Goal: Transaction & Acquisition: Purchase product/service

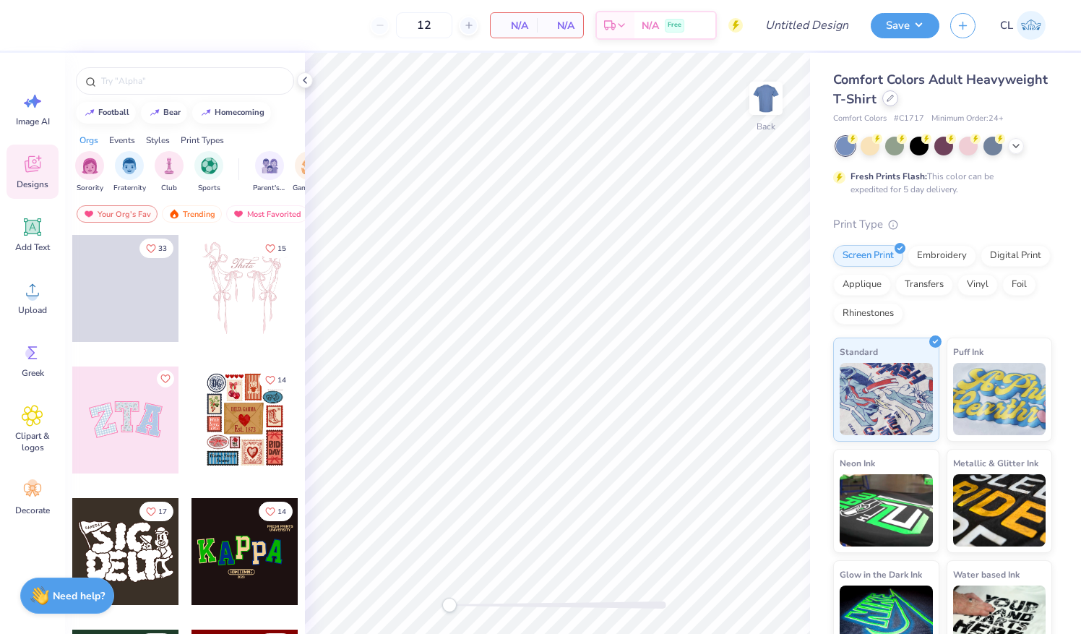
click at [894, 95] on icon at bounding box center [890, 98] width 7 height 7
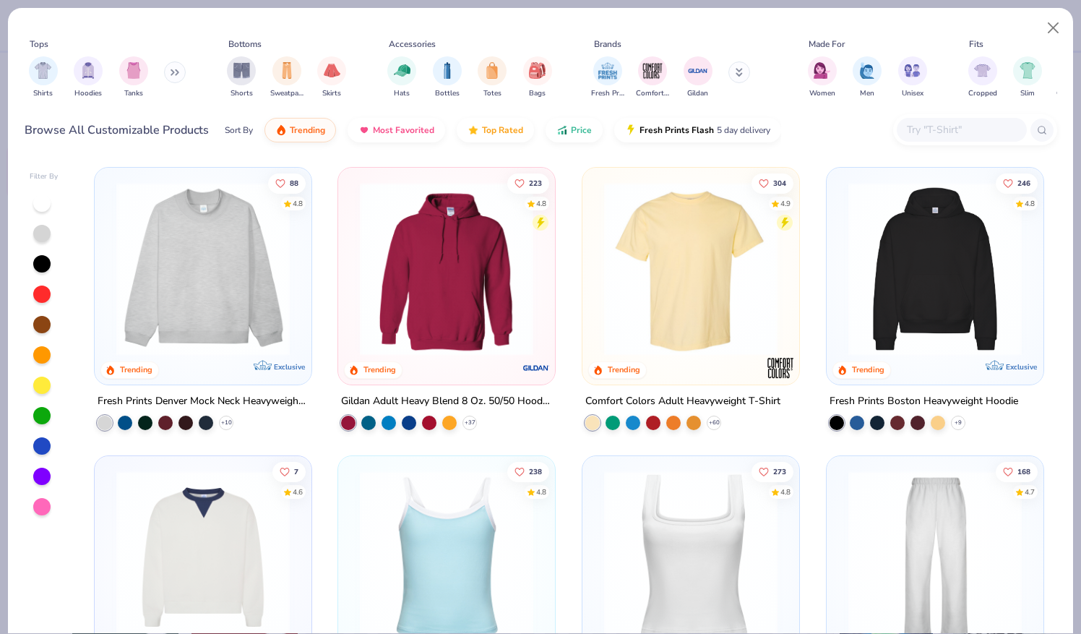
click at [173, 67] on button at bounding box center [175, 72] width 22 height 22
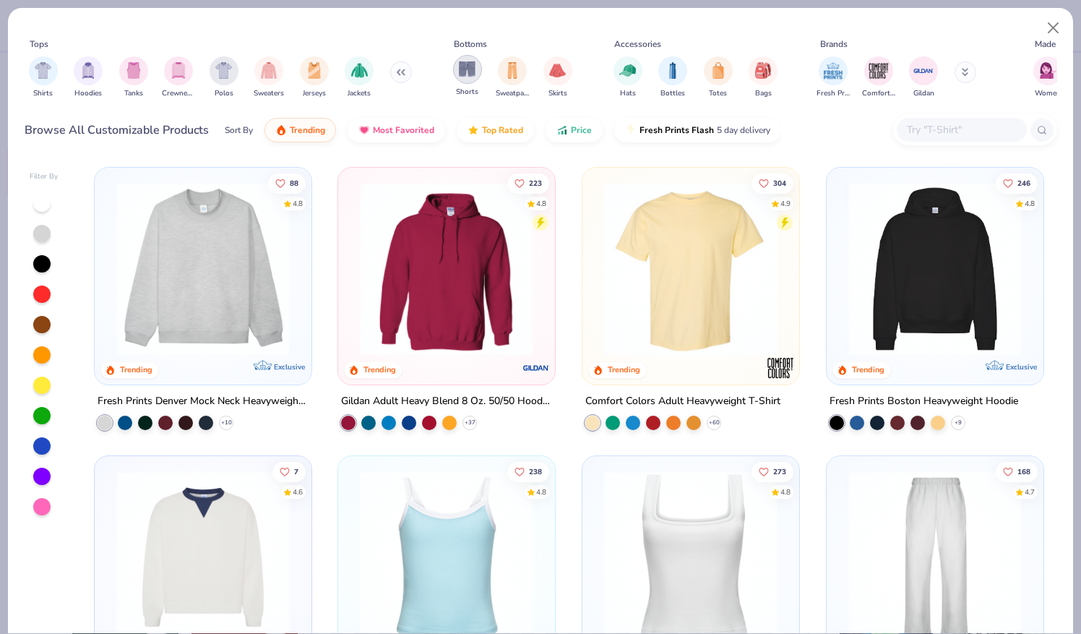
click at [453, 65] on div "filter for Shorts" at bounding box center [467, 69] width 29 height 29
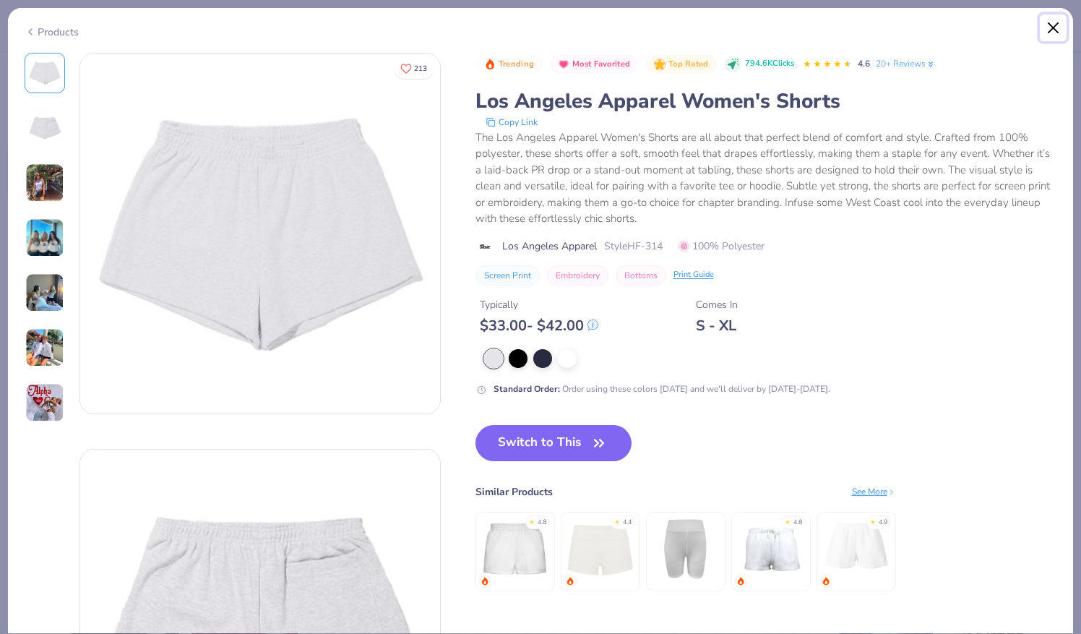
click at [1056, 25] on button "Close" at bounding box center [1053, 27] width 27 height 27
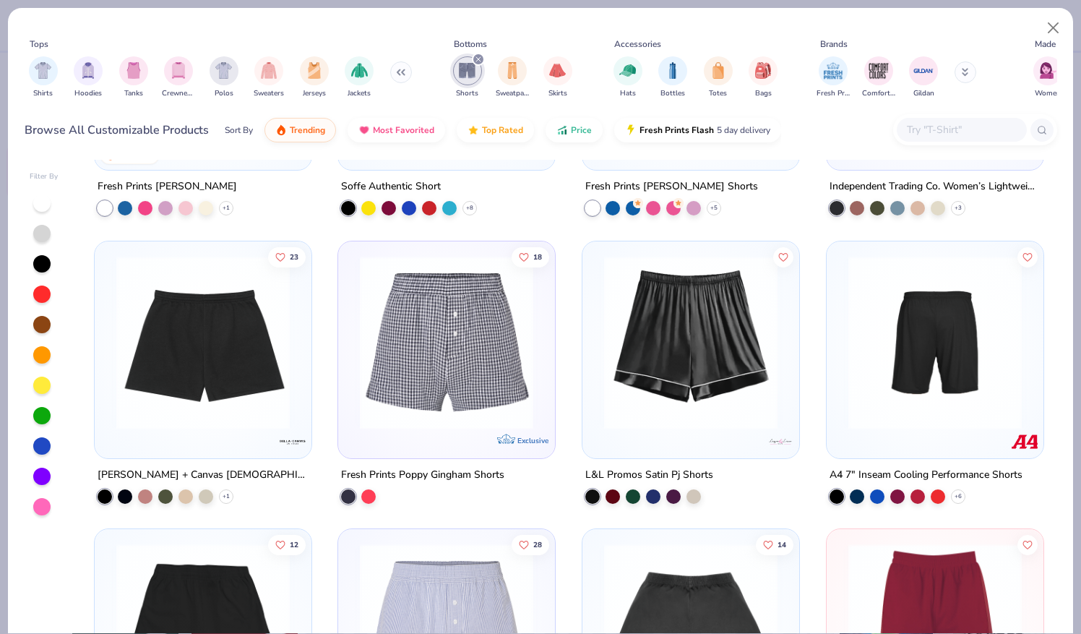
scroll to position [147, 0]
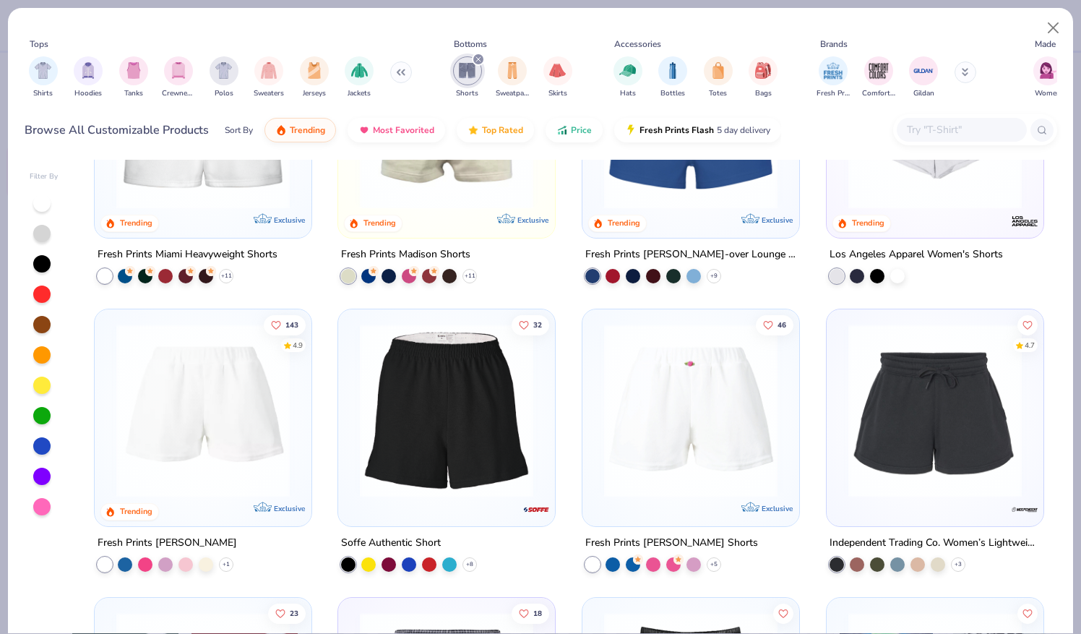
click at [928, 445] on img at bounding box center [935, 410] width 188 height 173
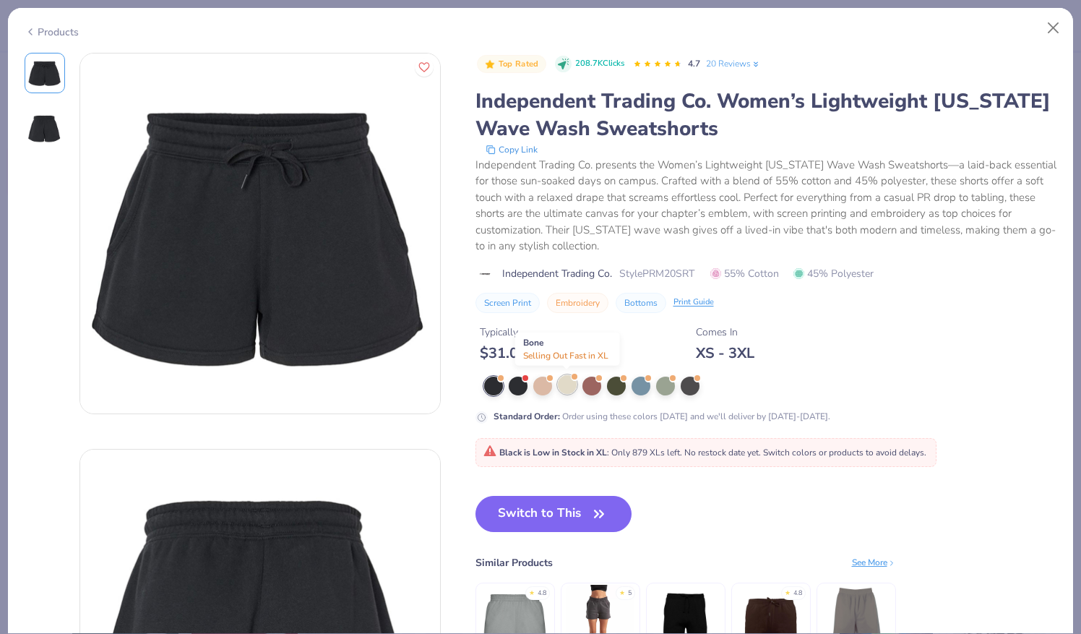
click at [568, 389] on div at bounding box center [567, 384] width 19 height 19
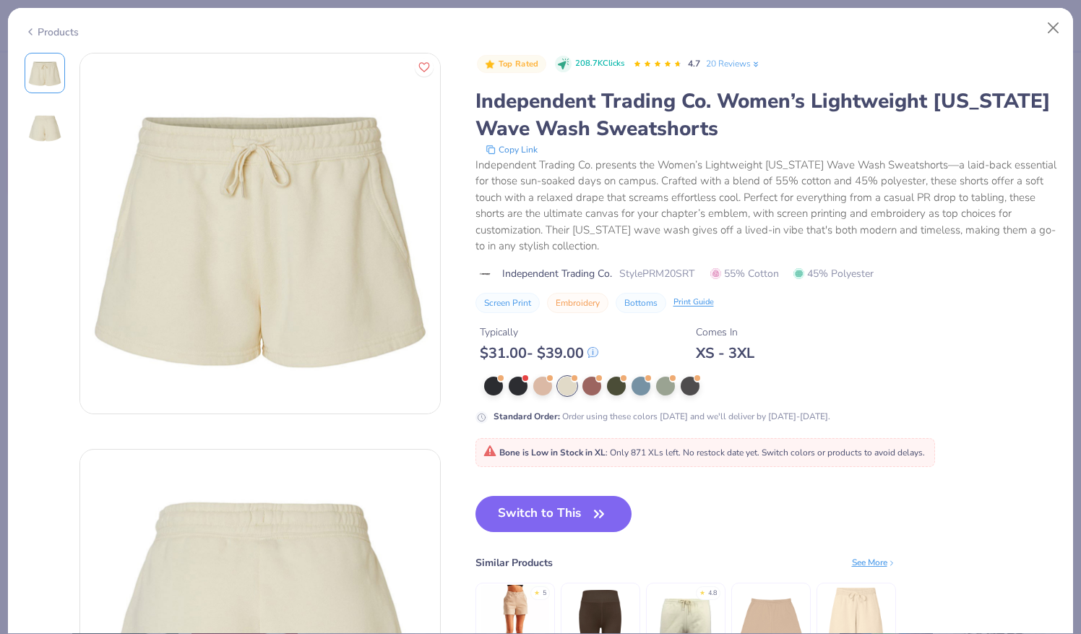
click at [41, 26] on div "Products" at bounding box center [52, 32] width 54 height 15
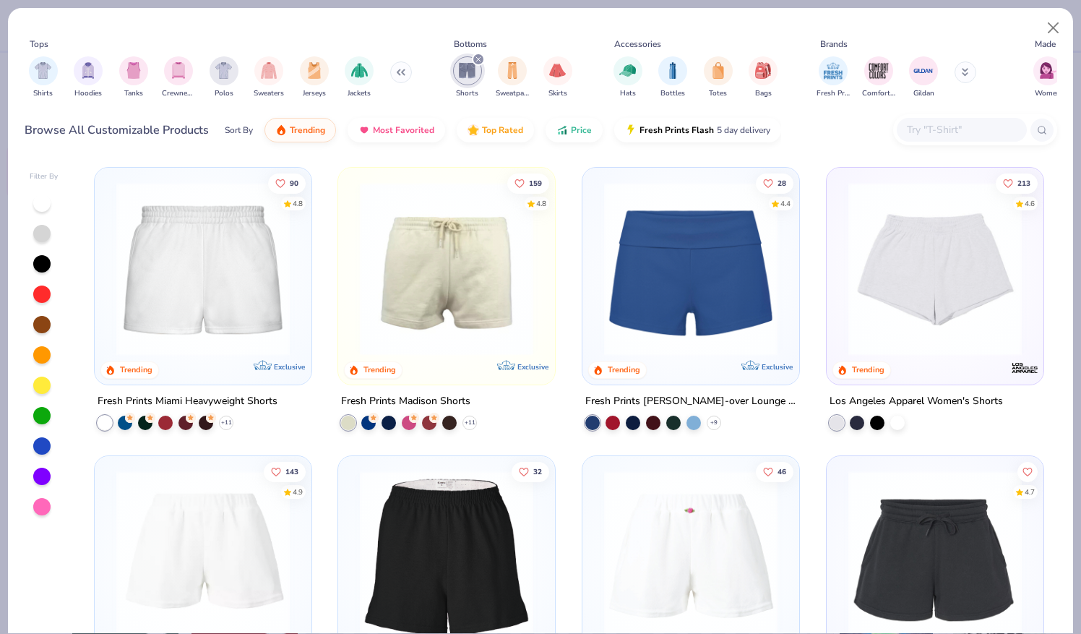
click at [964, 289] on img at bounding box center [935, 268] width 188 height 173
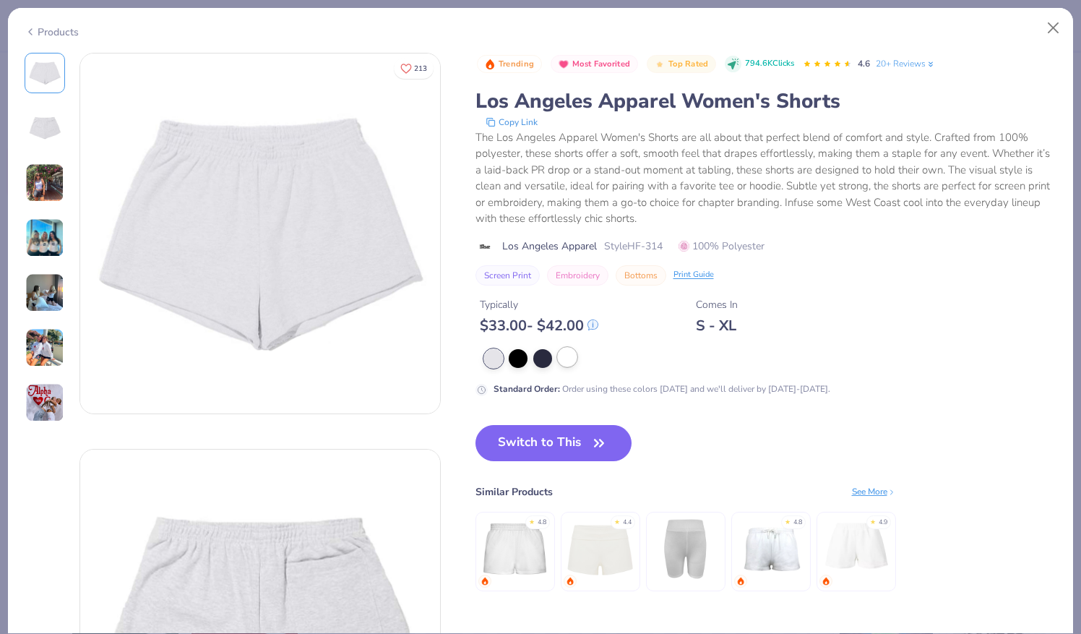
click at [572, 359] on div at bounding box center [567, 357] width 19 height 19
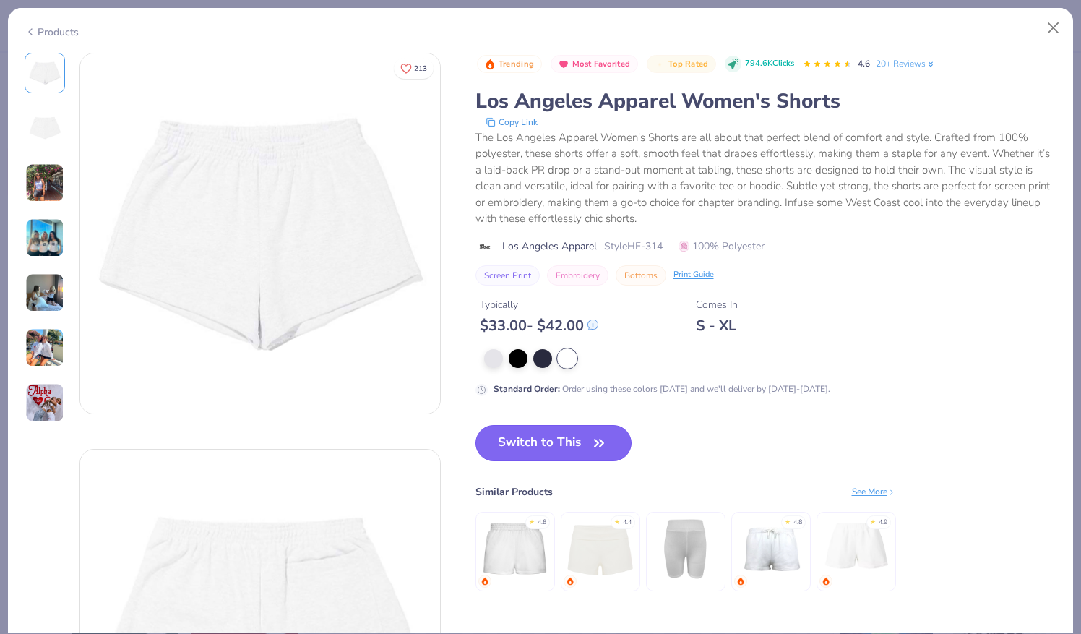
click at [540, 433] on button "Switch to This" at bounding box center [554, 443] width 157 height 36
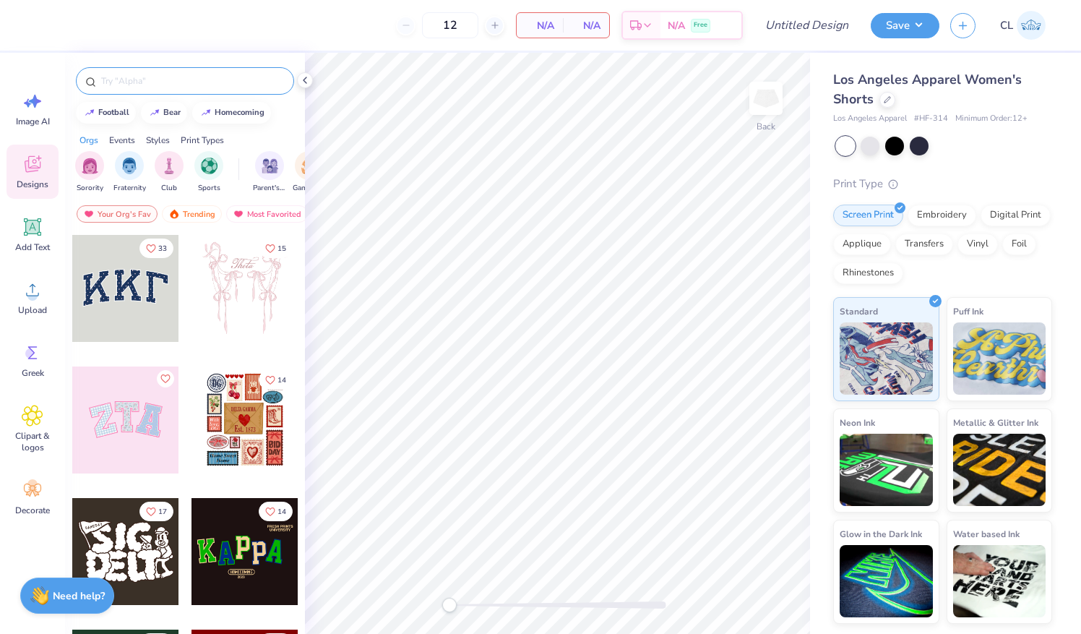
click at [160, 77] on input "text" at bounding box center [192, 81] width 185 height 14
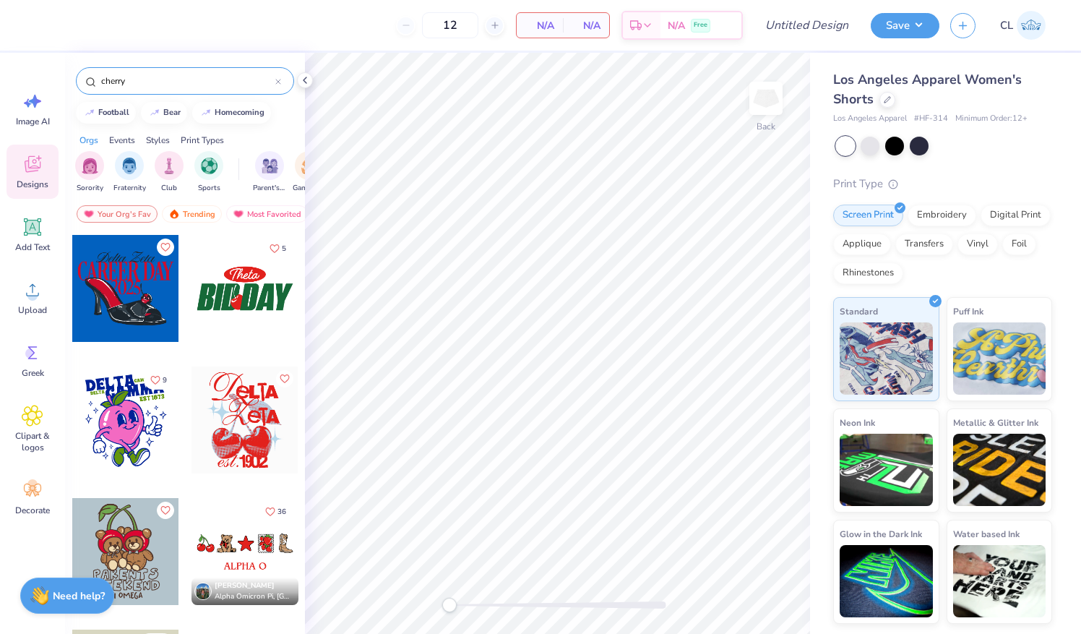
type input "cherry"
click at [225, 426] on div at bounding box center [245, 419] width 107 height 107
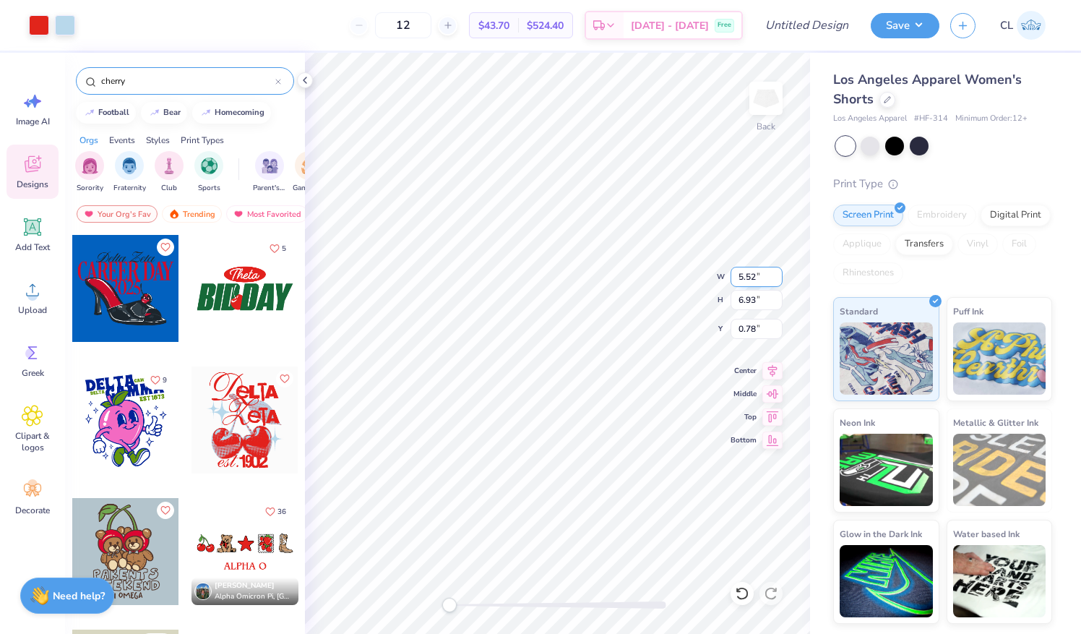
click at [677, 274] on div "Back W 5.52 5.52 " H 6.93 6.93 " Y 0.78 0.78 " Center Middle Top Bottom" at bounding box center [557, 343] width 505 height 581
type input "3.51"
type input "4.02"
type input "0.99"
click at [643, 266] on div "Back W 3.51 3.51 " H 4.02 4.02 " Y 0.99 0.99 " Center Middle Top Bottom" at bounding box center [557, 343] width 505 height 581
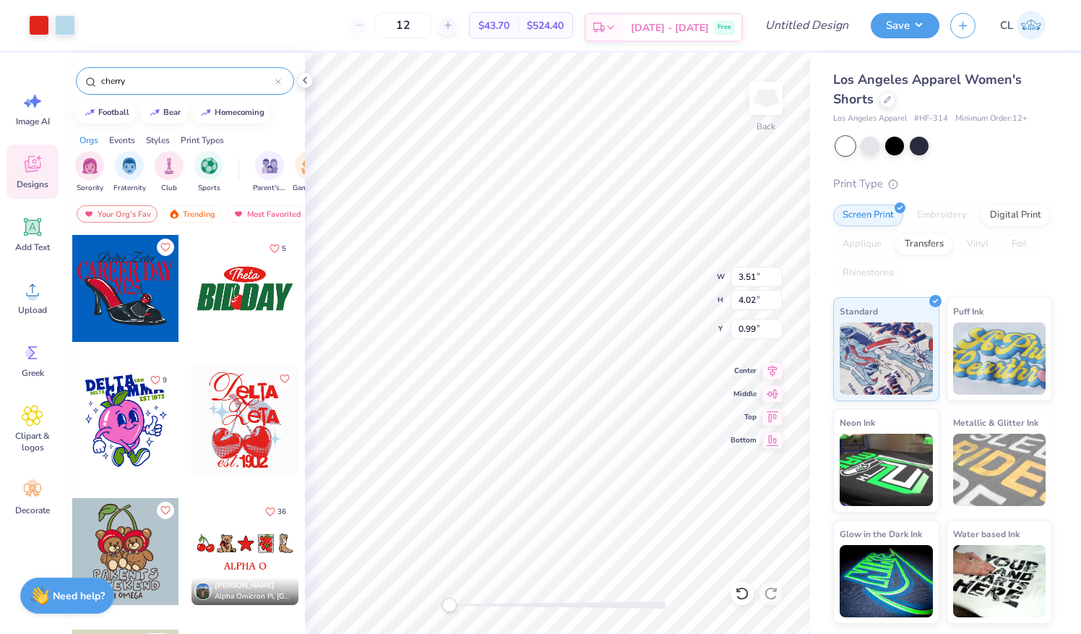
type input "4.09"
type input "4.68"
type input "1.51"
drag, startPoint x: 159, startPoint y: 81, endPoint x: 12, endPoint y: 100, distance: 148.6
click at [12, 100] on div "Art colors 12 $43.70 Per Item $524.40 Total Est. Delivery Sep 20 - 23 Free Desi…" at bounding box center [540, 317] width 1081 height 634
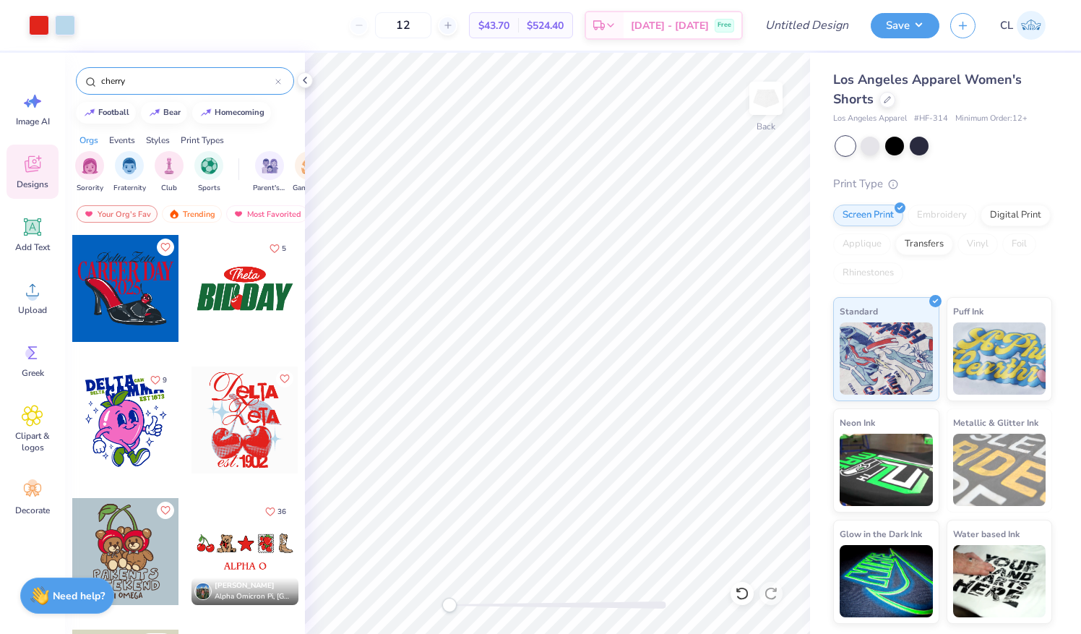
click at [1028, 26] on img at bounding box center [1031, 25] width 29 height 29
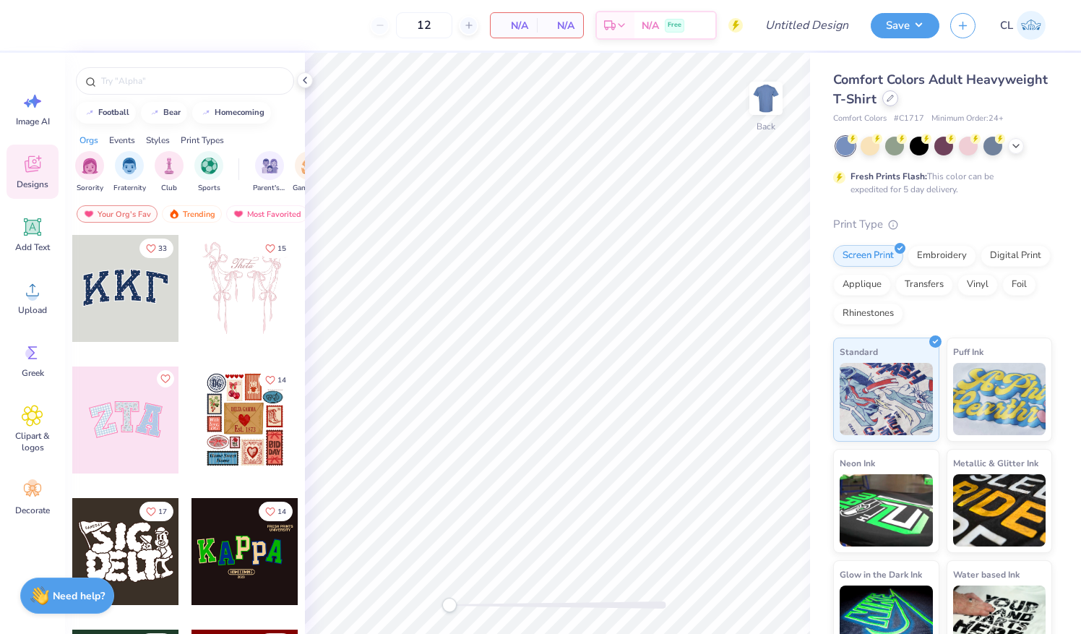
click at [894, 98] on icon at bounding box center [890, 98] width 7 height 7
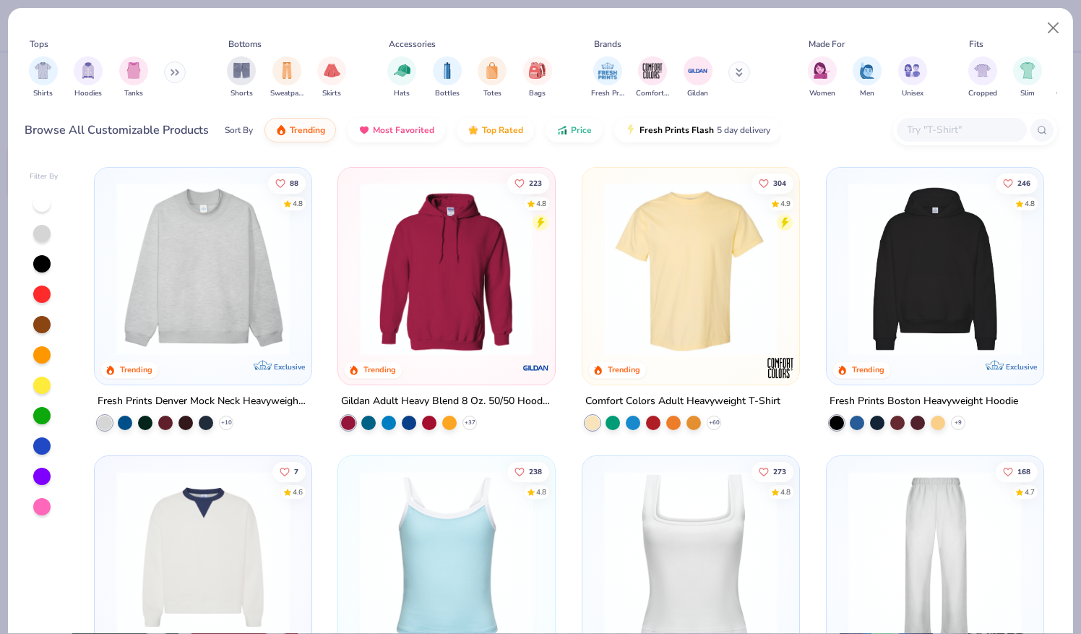
click at [903, 311] on img at bounding box center [935, 268] width 188 height 173
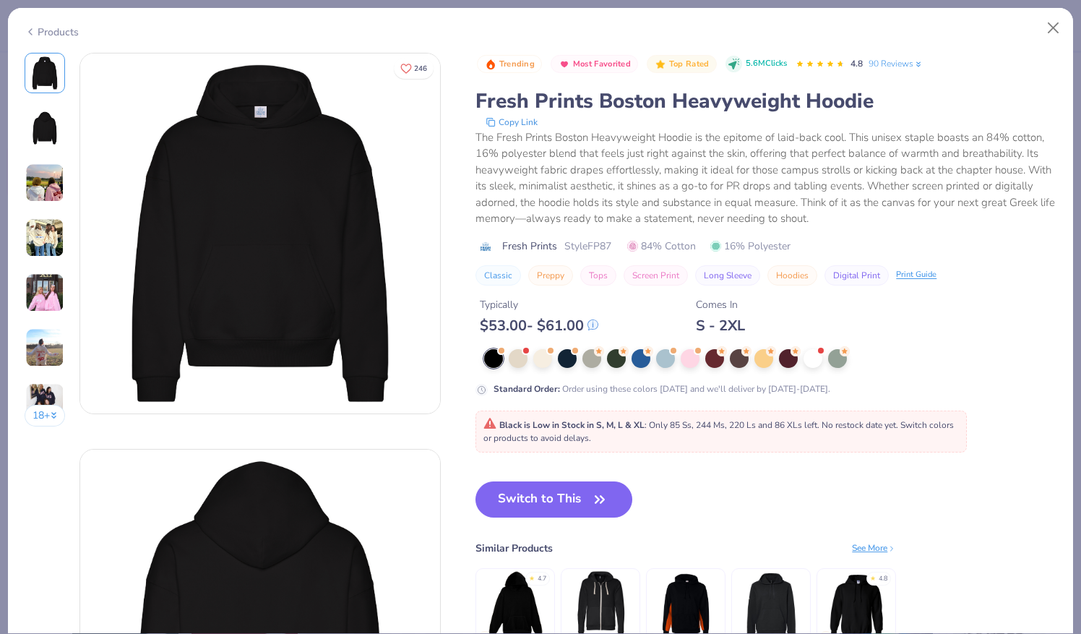
click at [46, 121] on img at bounding box center [44, 128] width 35 height 35
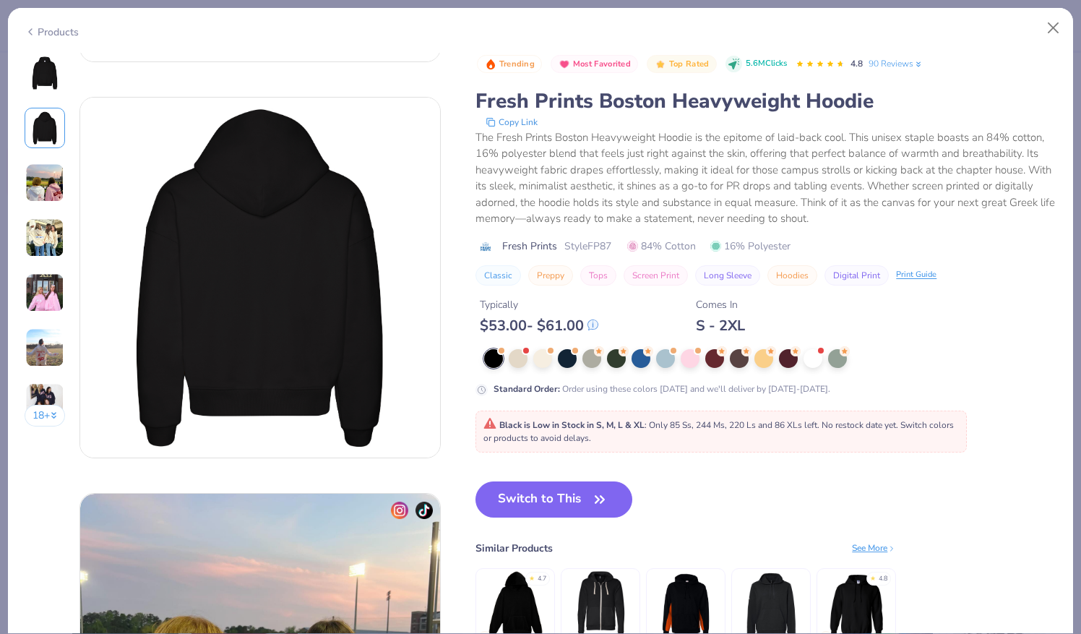
scroll to position [396, 0]
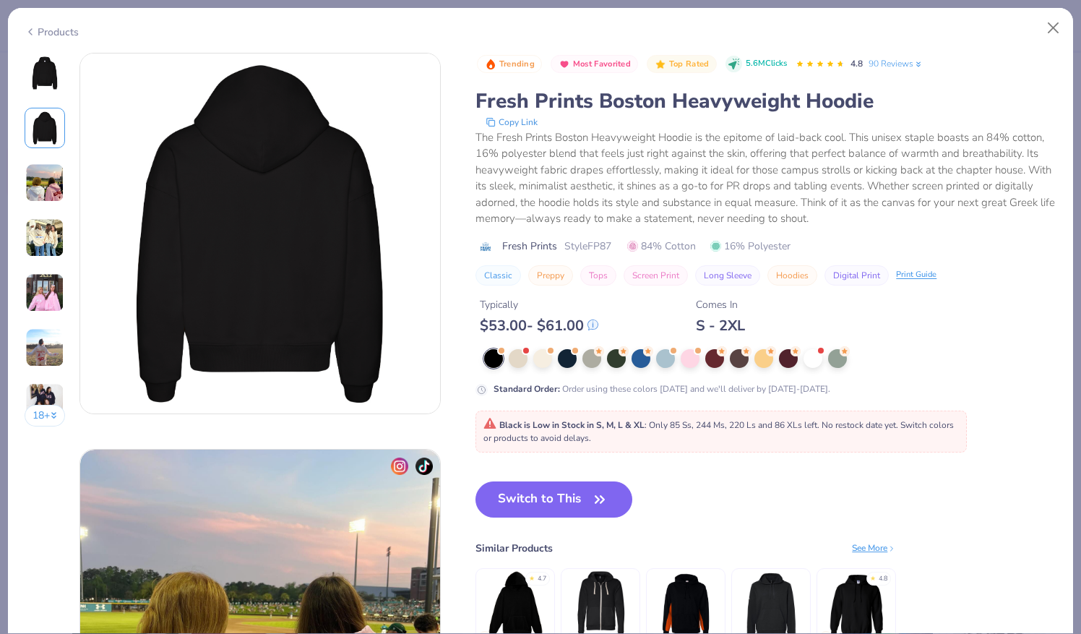
click at [48, 240] on img at bounding box center [44, 237] width 39 height 39
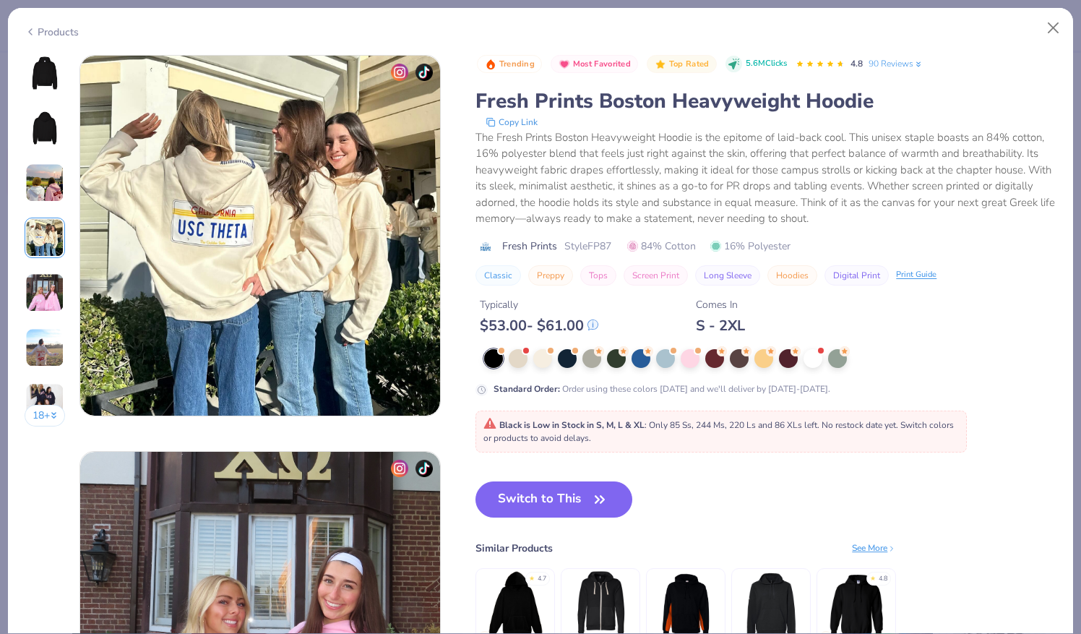
scroll to position [1188, 0]
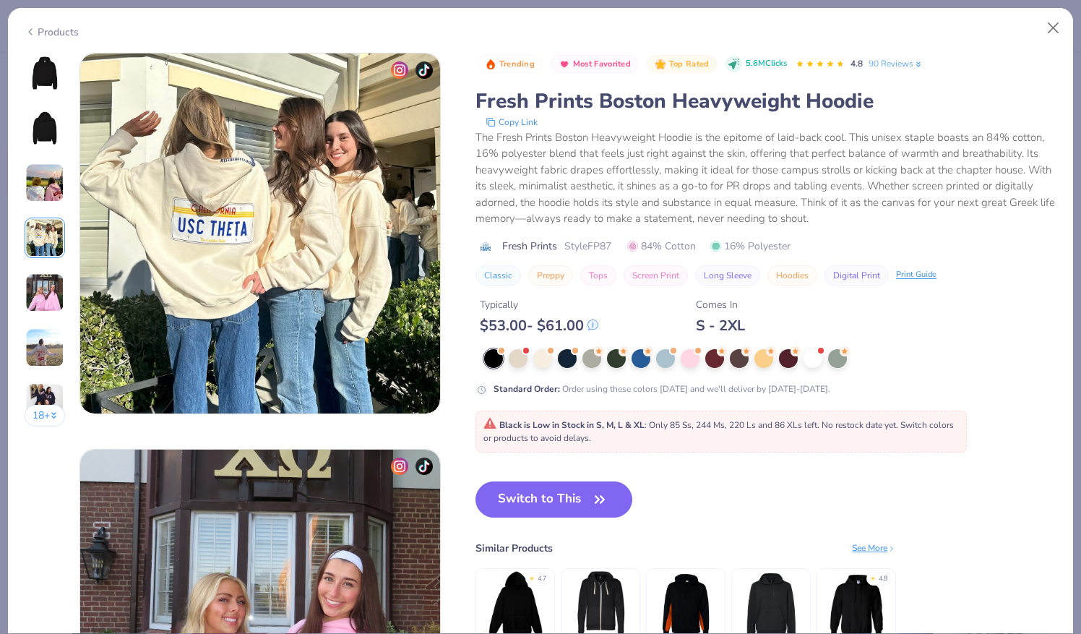
click at [43, 185] on img at bounding box center [44, 182] width 39 height 39
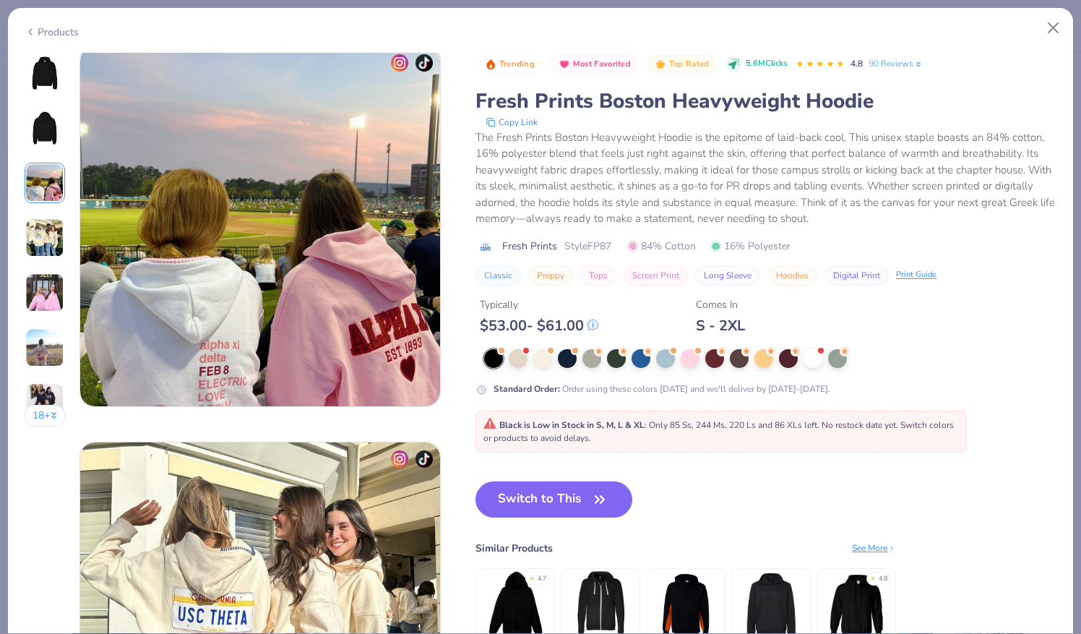
scroll to position [792, 0]
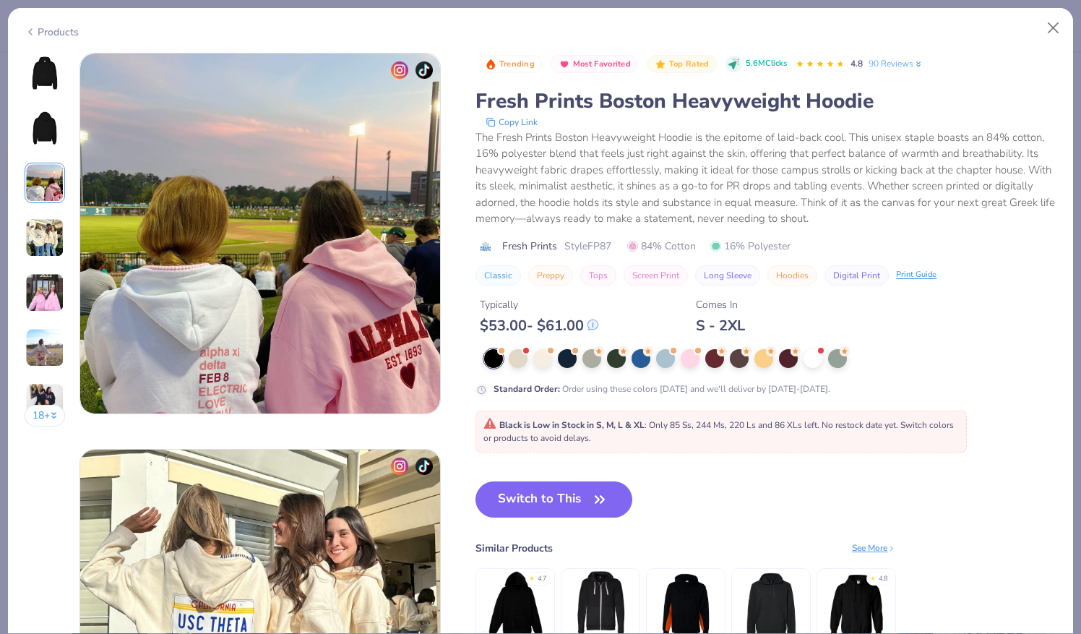
click at [42, 357] on img at bounding box center [44, 347] width 39 height 39
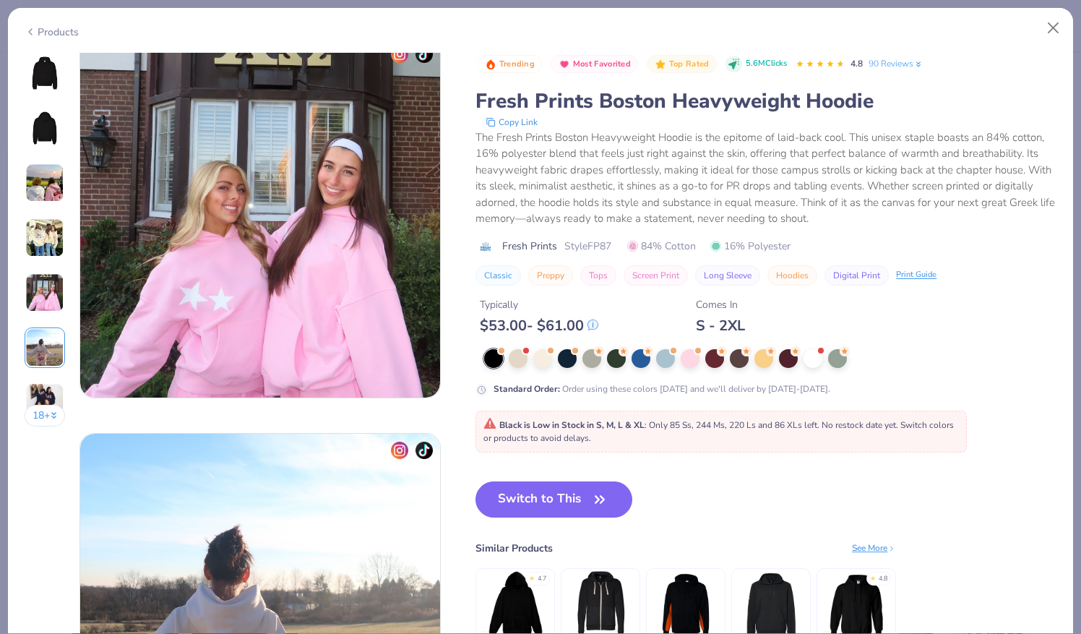
scroll to position [1593, 0]
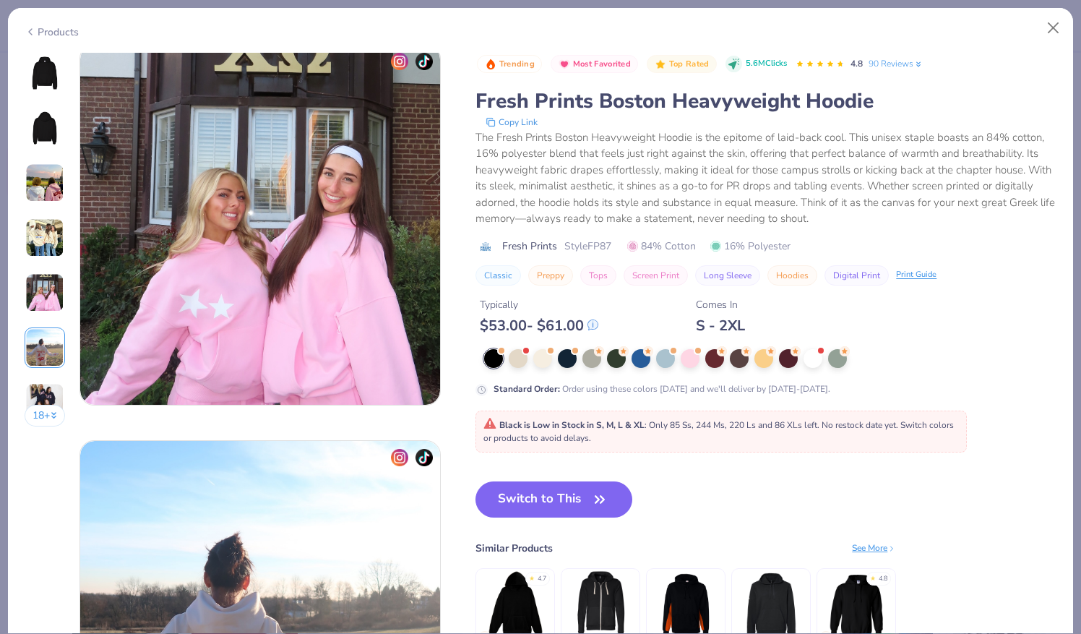
click at [46, 77] on img at bounding box center [44, 73] width 35 height 35
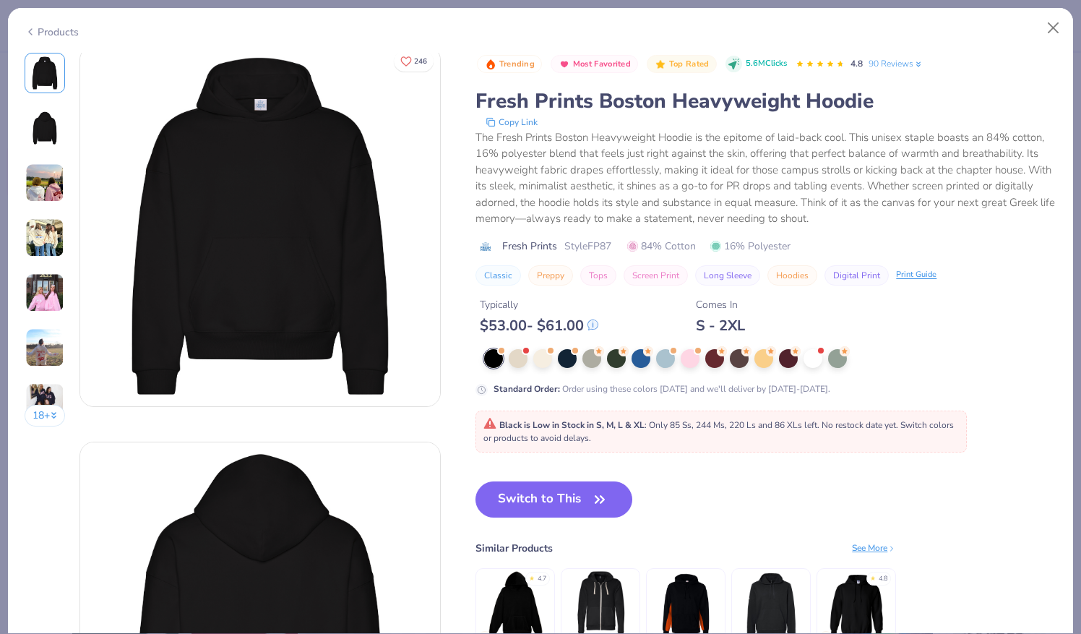
scroll to position [0, 0]
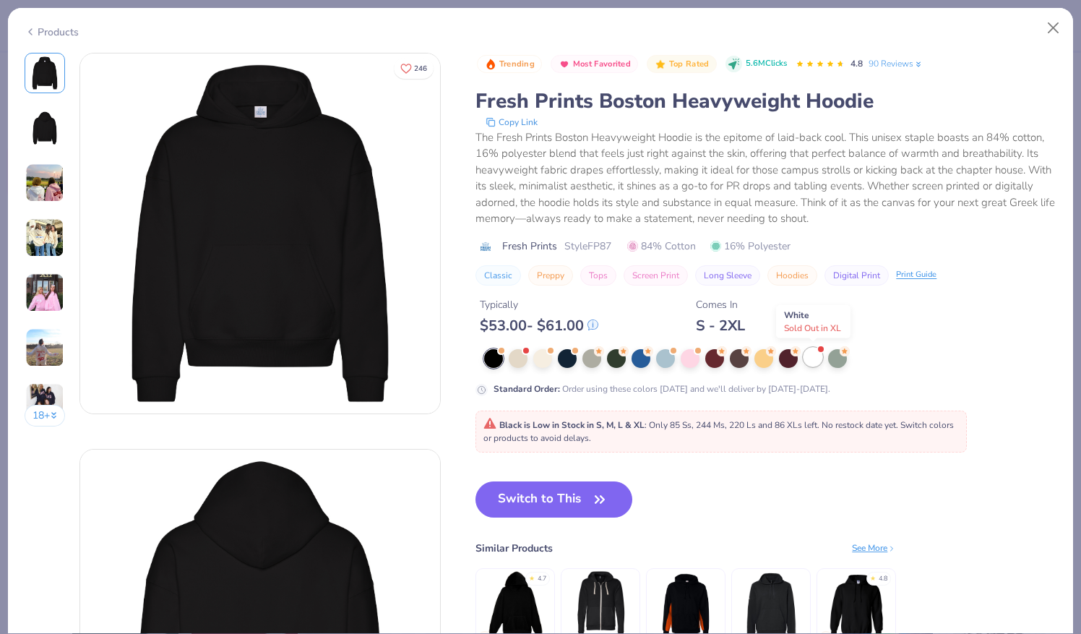
click at [815, 350] on div at bounding box center [813, 357] width 19 height 19
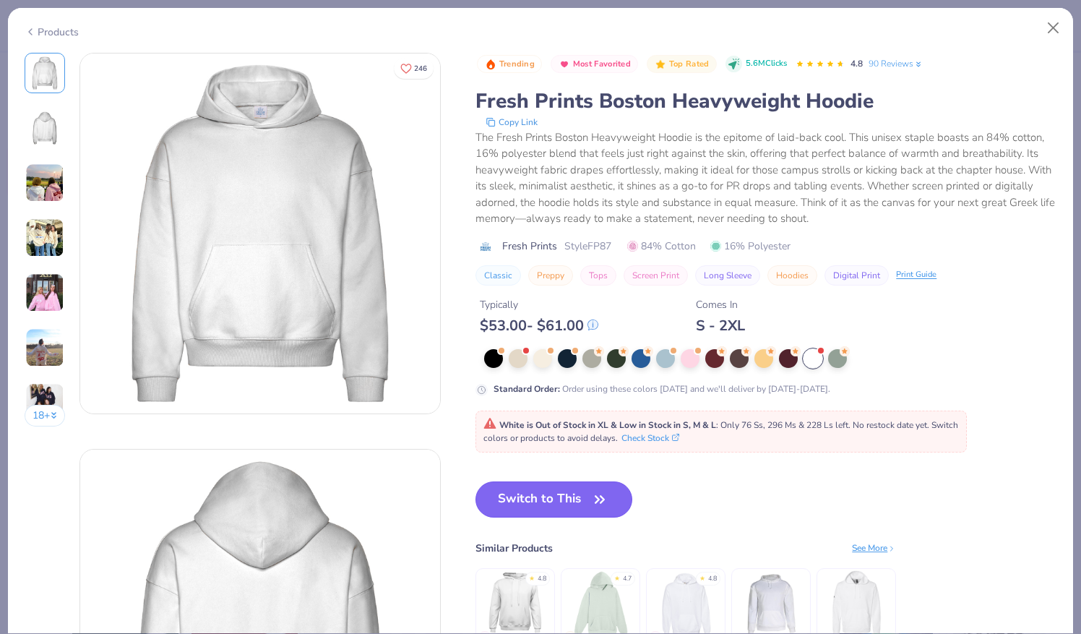
click at [536, 503] on button "Switch to This" at bounding box center [554, 499] width 157 height 36
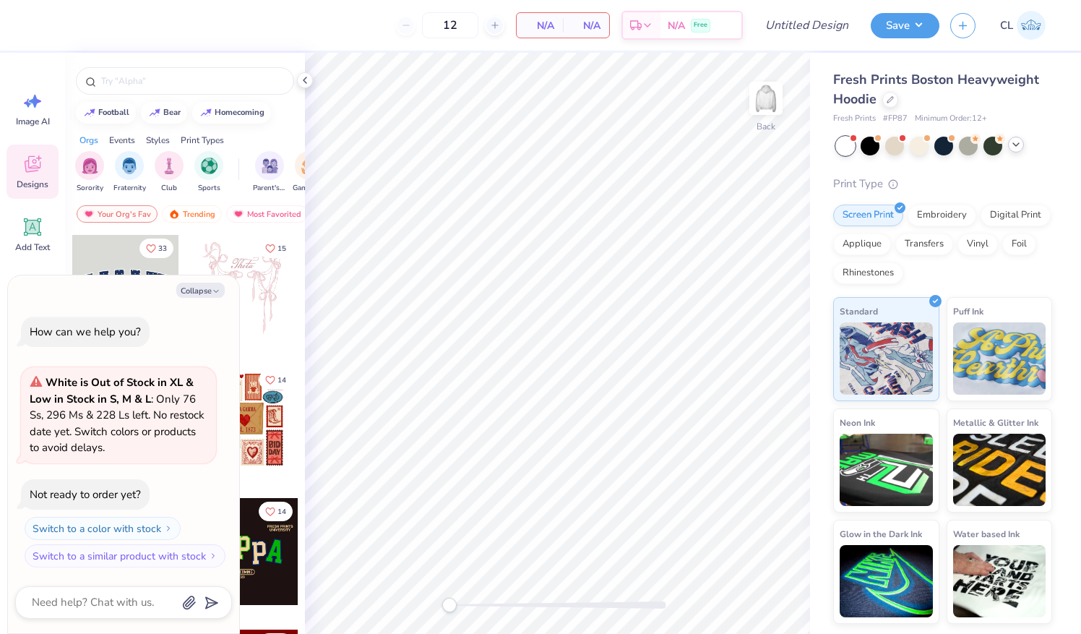
click at [1021, 146] on icon at bounding box center [1016, 145] width 12 height 12
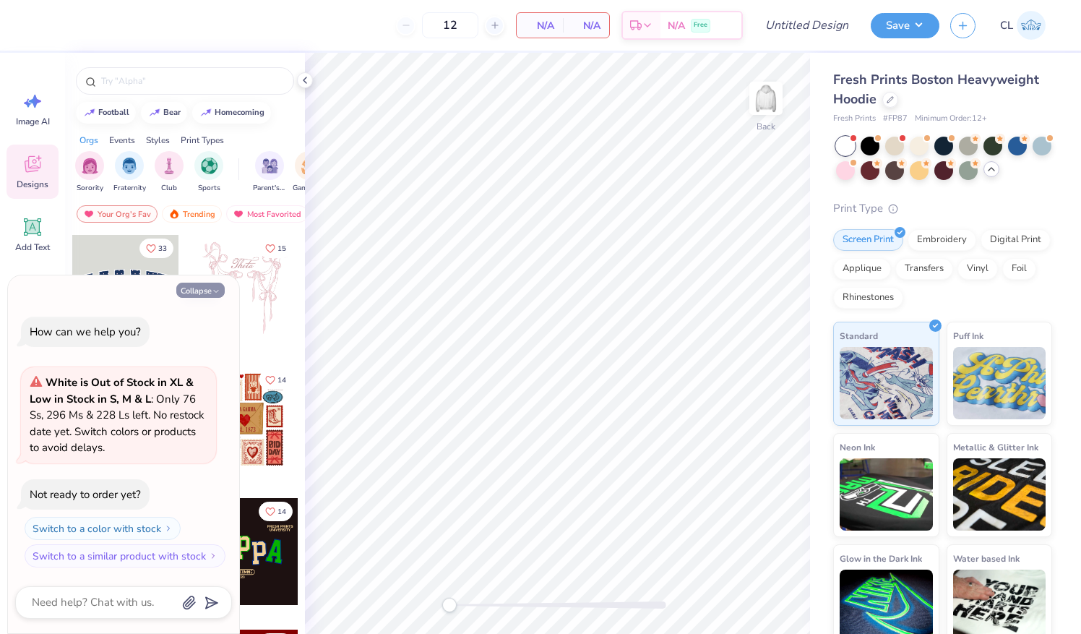
click at [195, 288] on button "Collapse" at bounding box center [200, 290] width 48 height 15
type textarea "x"
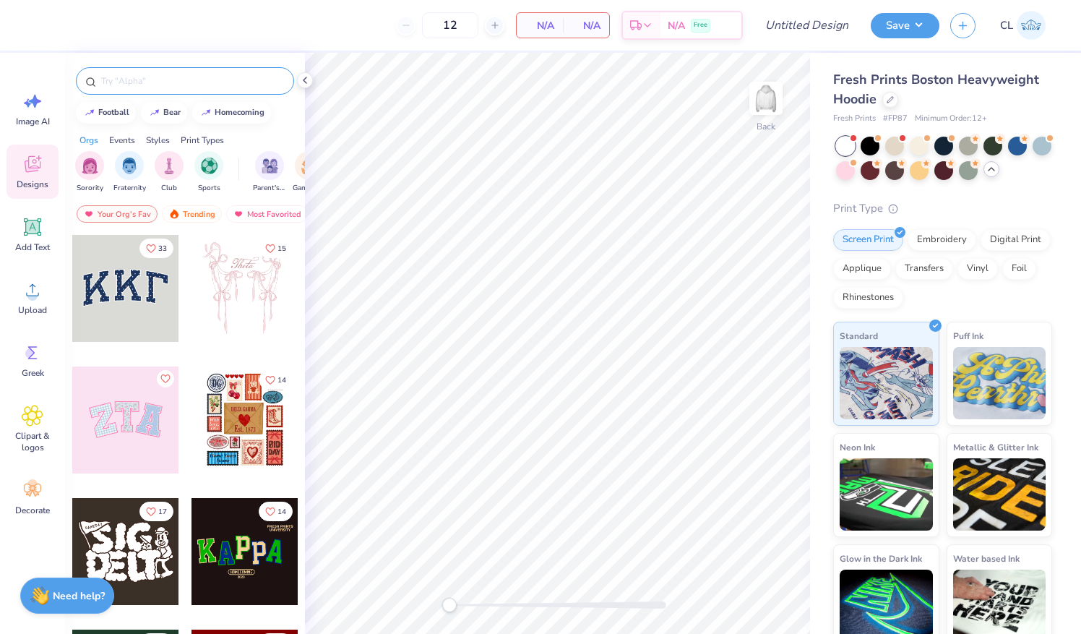
click at [163, 74] on input "text" at bounding box center [192, 81] width 185 height 14
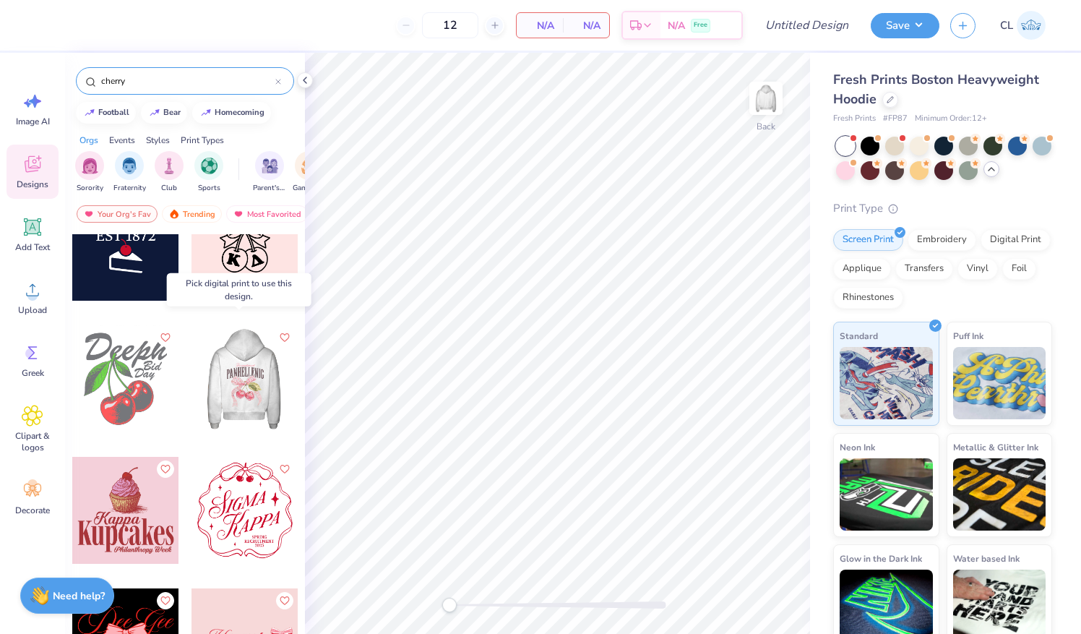
scroll to position [840, 0]
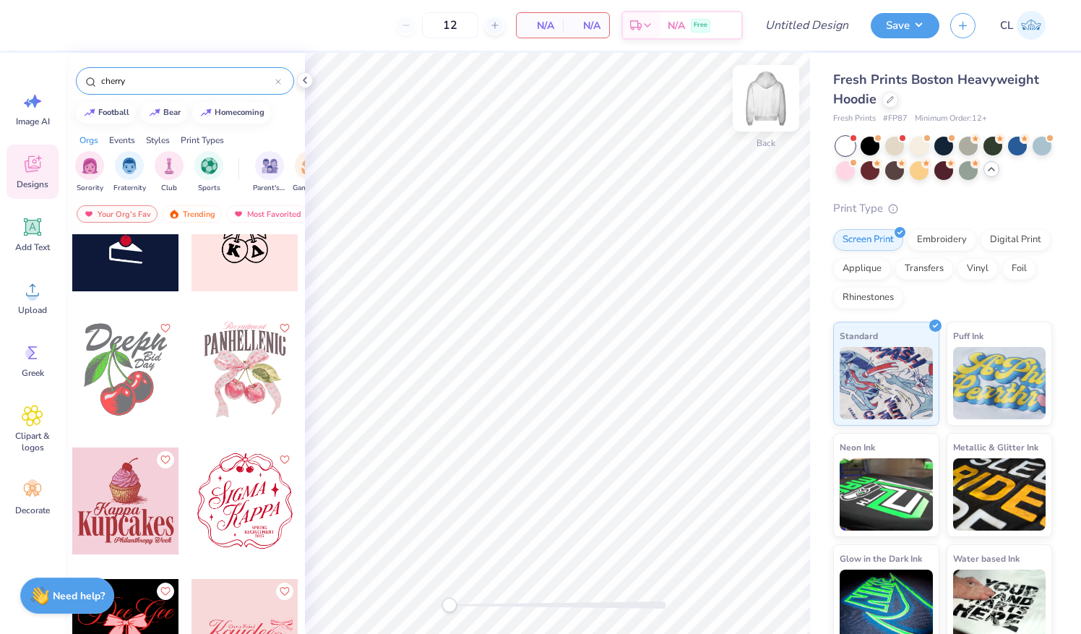
type input "cherry"
click at [770, 106] on img at bounding box center [766, 98] width 58 height 58
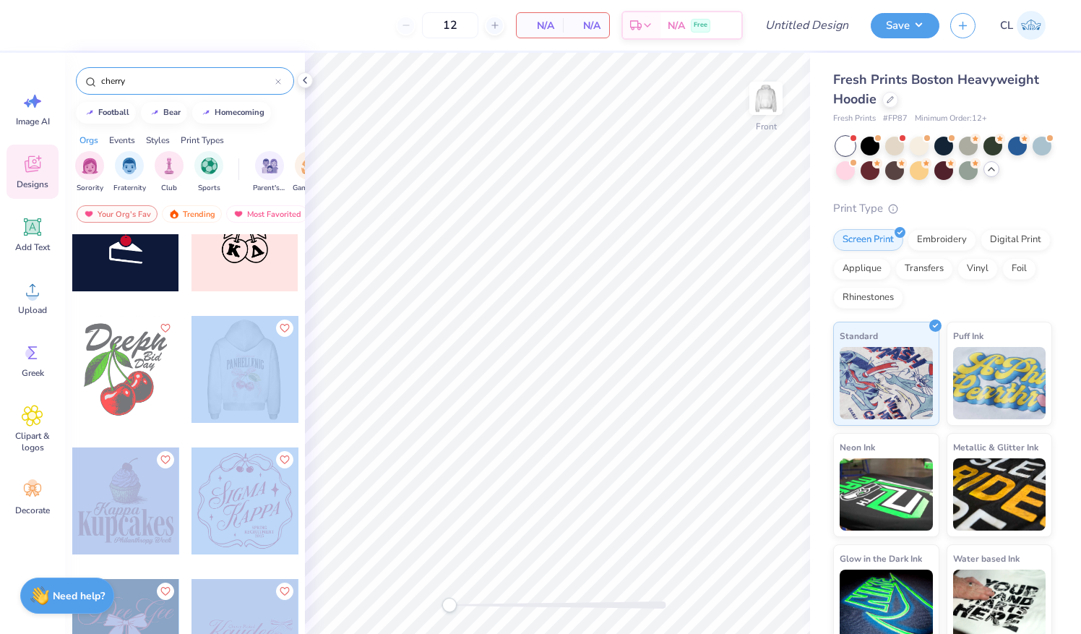
click at [519, 353] on div "12 N/A Per Item N/A Total Est. Delivery N/A Free Design Title Save CL Image AI …" at bounding box center [540, 317] width 1081 height 634
click at [226, 368] on div at bounding box center [245, 369] width 107 height 107
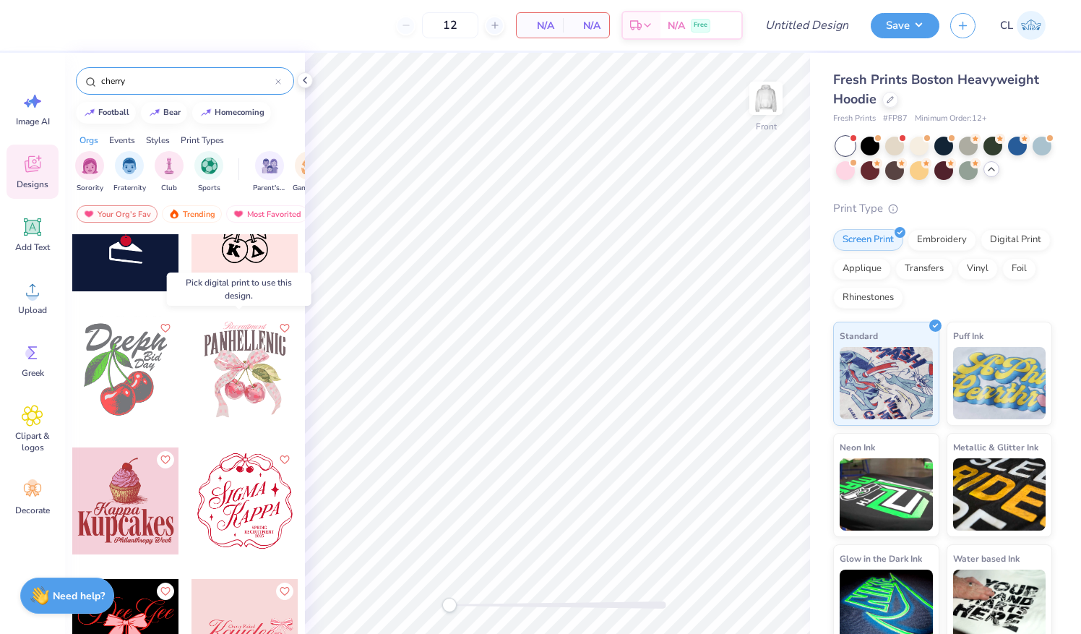
click at [244, 367] on div at bounding box center [245, 369] width 107 height 107
click at [244, 367] on div at bounding box center [244, 369] width 107 height 107
click at [261, 354] on div at bounding box center [245, 369] width 107 height 107
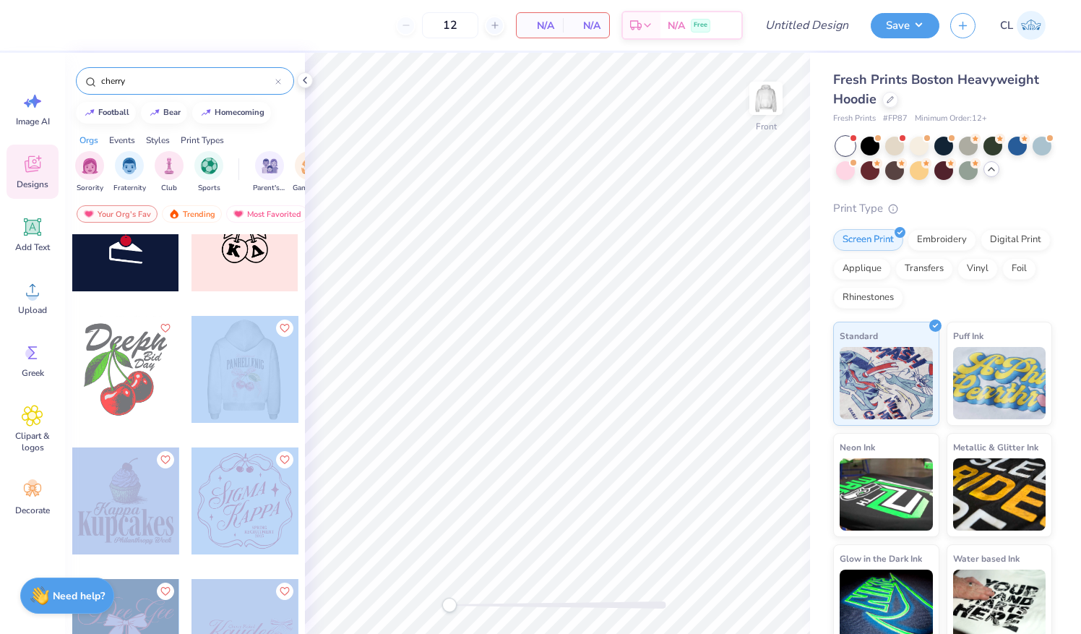
click at [525, 303] on div "12 N/A Per Item N/A Total Est. Delivery N/A Free Design Title Save CL Image AI …" at bounding box center [540, 317] width 1081 height 634
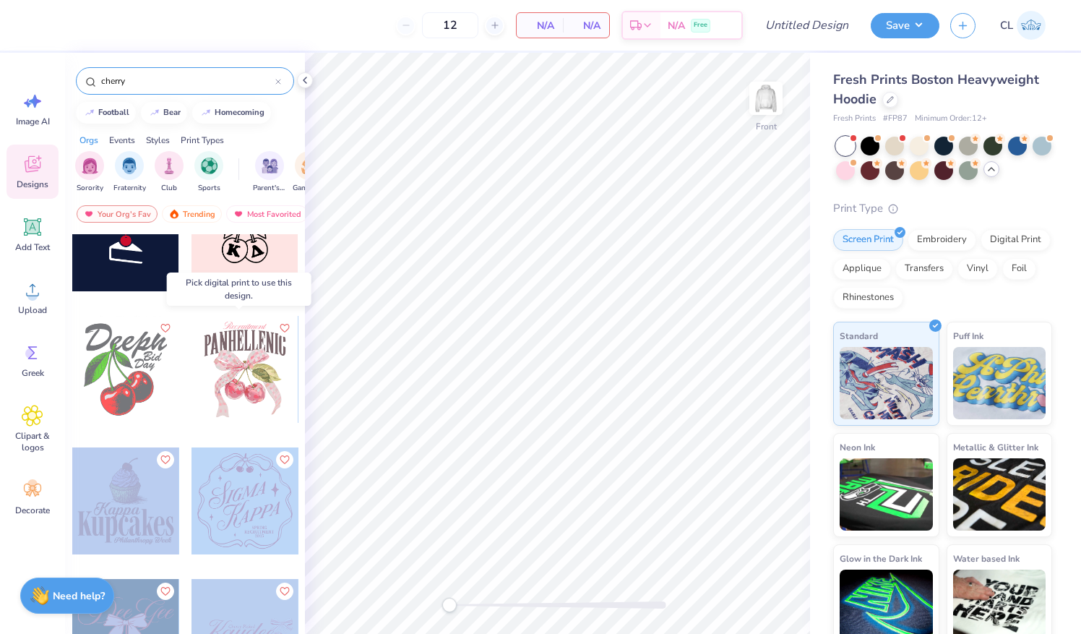
click at [237, 390] on div at bounding box center [245, 369] width 107 height 107
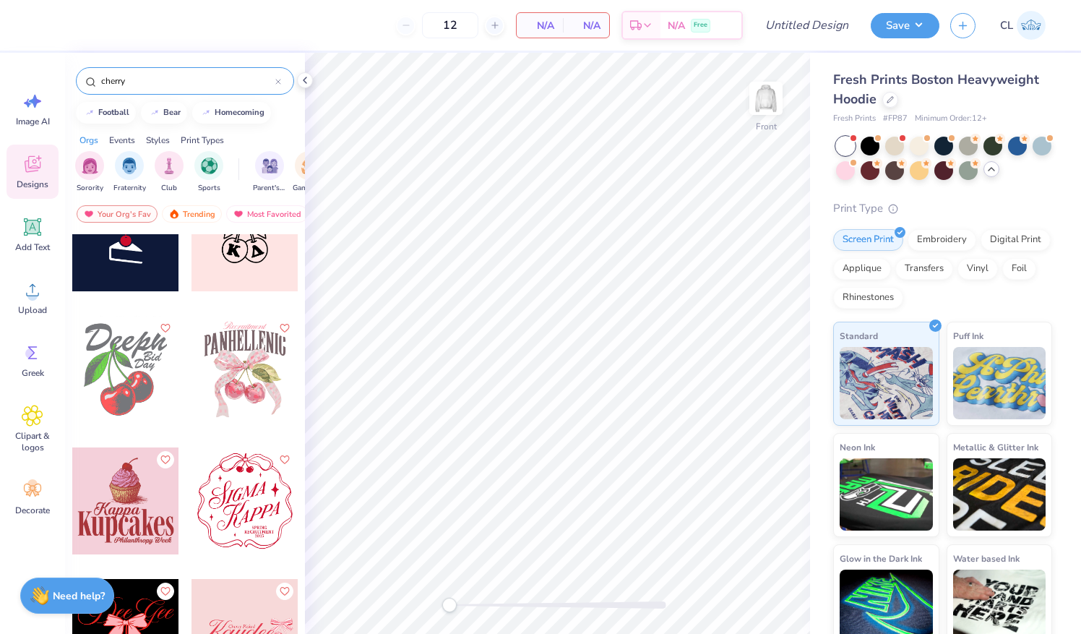
click at [136, 374] on div at bounding box center [125, 369] width 107 height 107
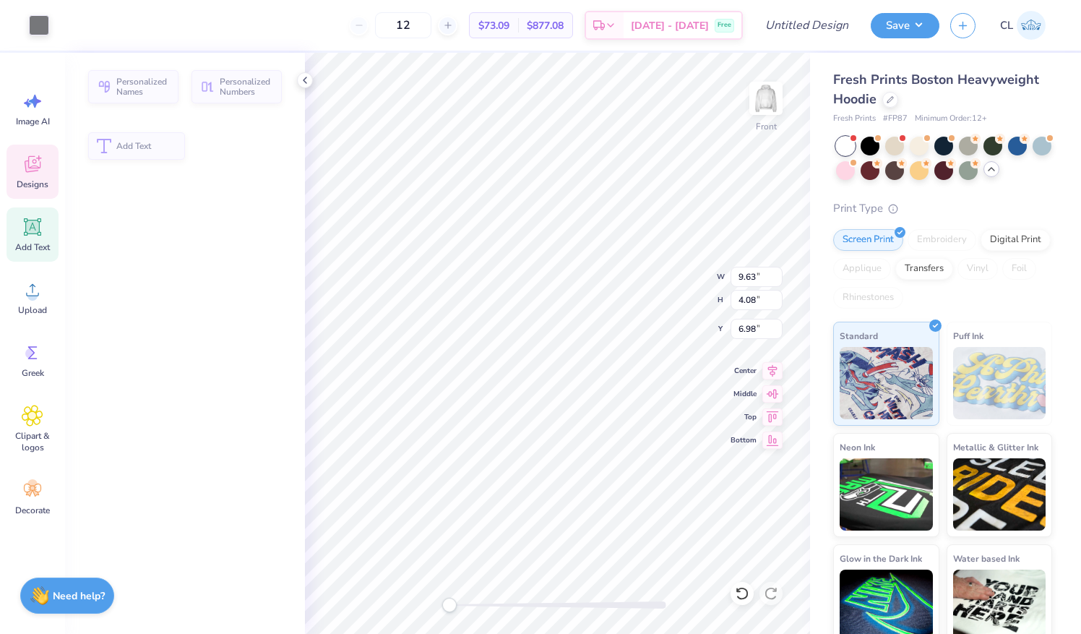
type input "9.63"
type input "4.08"
type input "6.98"
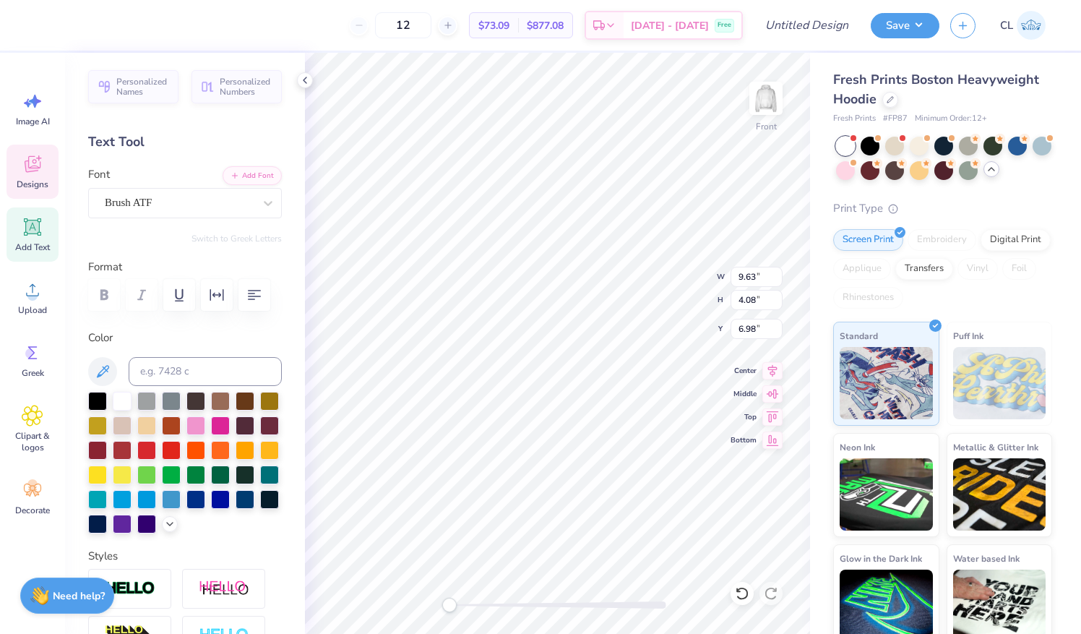
scroll to position [12, 3]
